Goal: Information Seeking & Learning: Learn about a topic

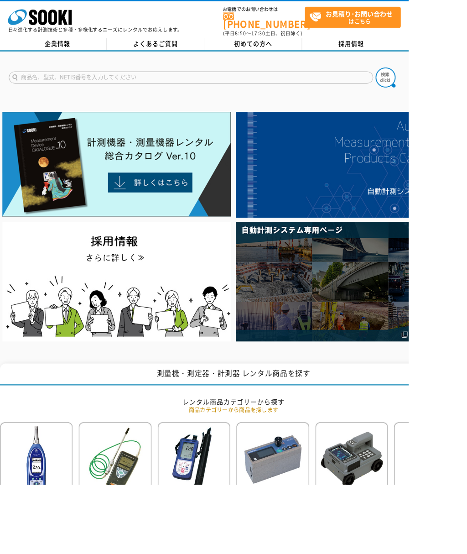
click at [98, 43] on link "企業情報" at bounding box center [66, 50] width 112 height 14
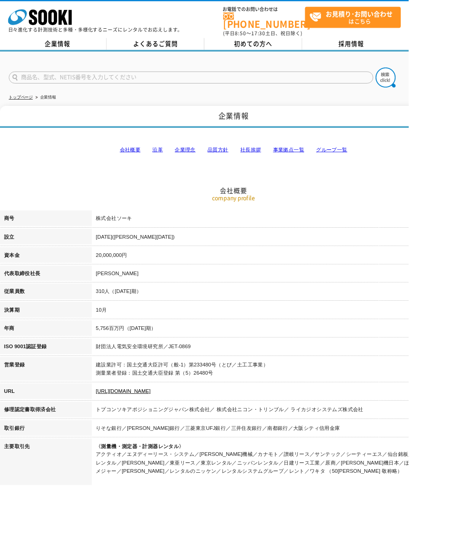
click at [100, 46] on link "企業情報" at bounding box center [66, 50] width 112 height 14
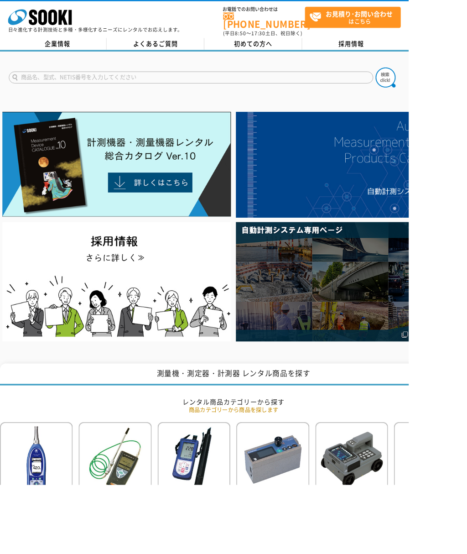
click at [94, 43] on link "企業情報" at bounding box center [66, 50] width 112 height 14
